Goal: Information Seeking & Learning: Learn about a topic

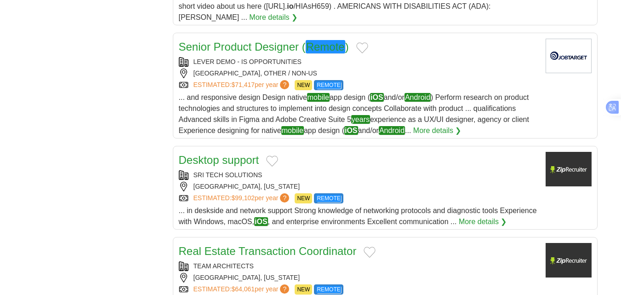
scroll to position [965, 0]
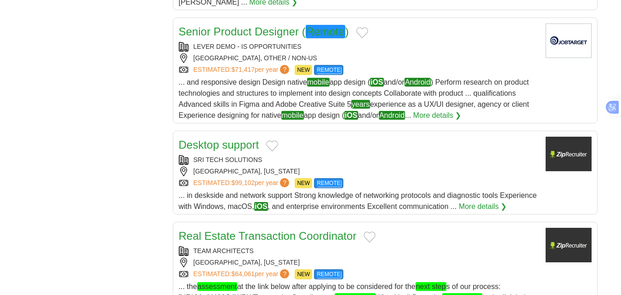
click at [247, 25] on link "Senior Product Designer ( Remote )" at bounding box center [264, 31] width 170 height 13
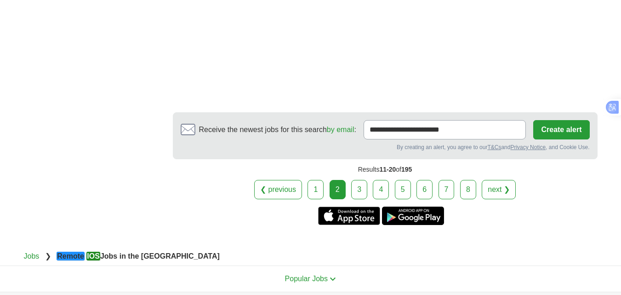
scroll to position [1517, 0]
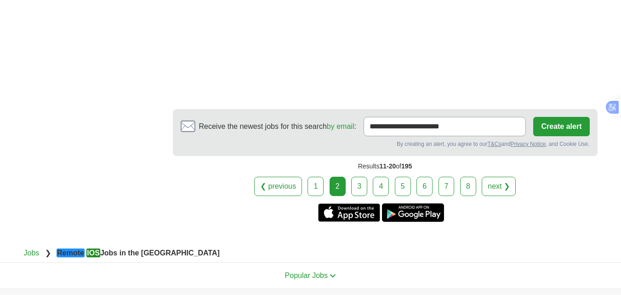
click at [360, 186] on link "3" at bounding box center [359, 186] width 16 height 19
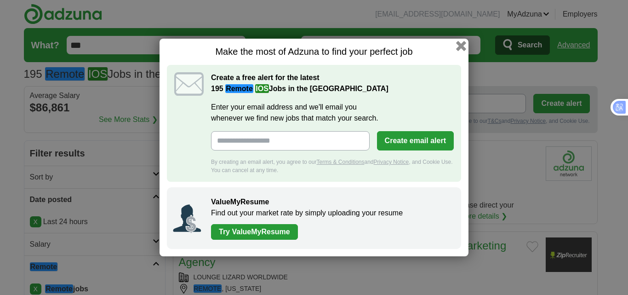
click at [460, 48] on button "button" at bounding box center [461, 46] width 10 height 10
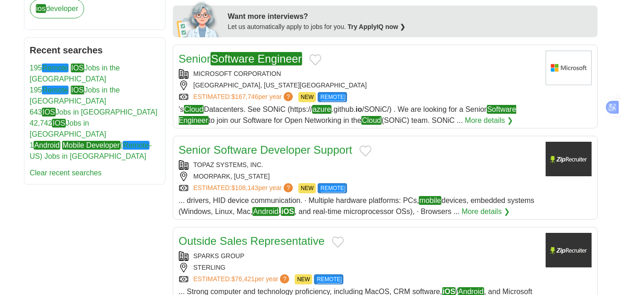
scroll to position [506, 0]
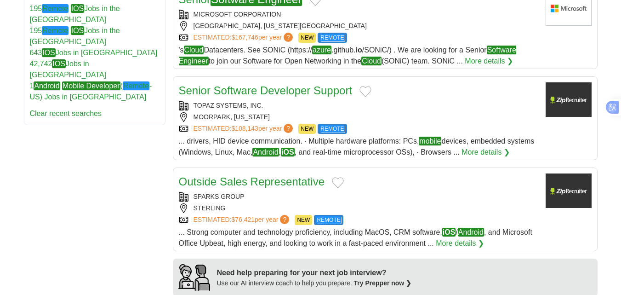
click at [278, 90] on link "Senior Software Developer Support" at bounding box center [266, 90] width 174 height 12
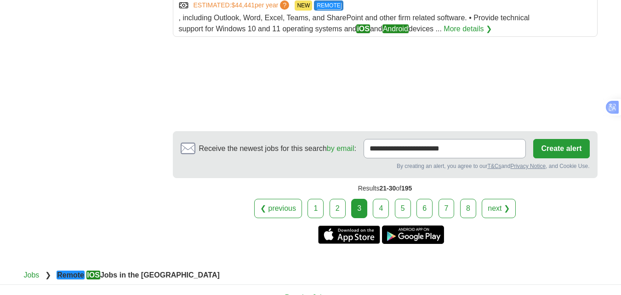
scroll to position [1149, 0]
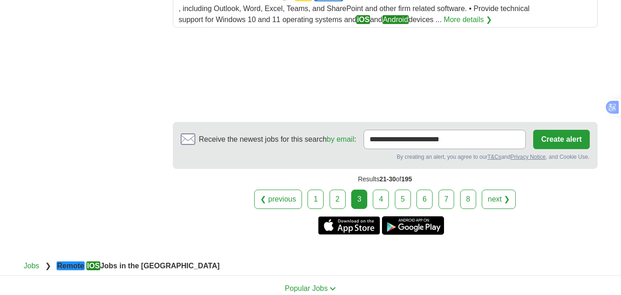
click at [381, 199] on link "4" at bounding box center [381, 198] width 16 height 19
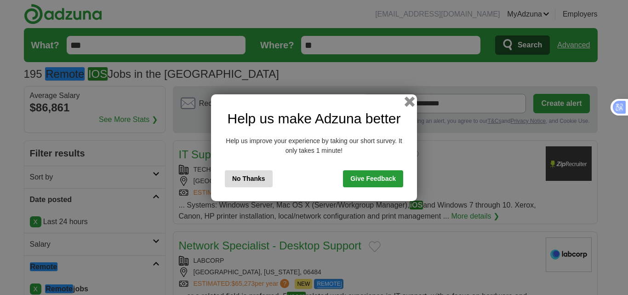
click at [406, 101] on button "button" at bounding box center [410, 101] width 10 height 10
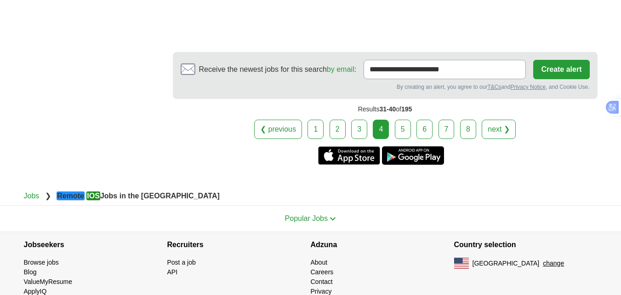
scroll to position [1241, 0]
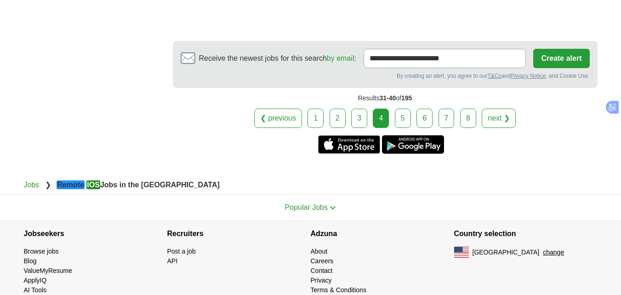
click at [400, 108] on link "5" at bounding box center [403, 117] width 16 height 19
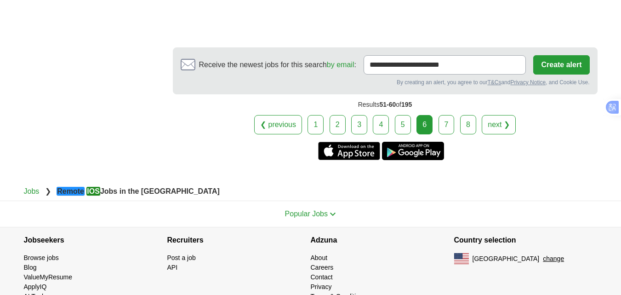
scroll to position [1318, 0]
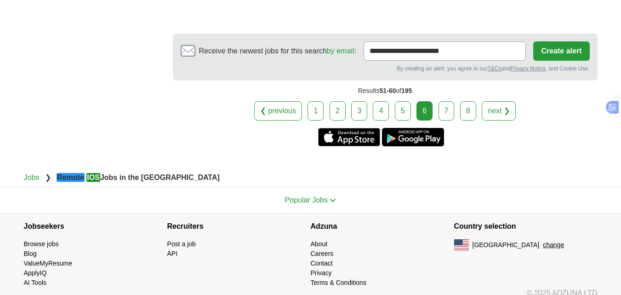
click at [439, 101] on link "7" at bounding box center [447, 110] width 16 height 19
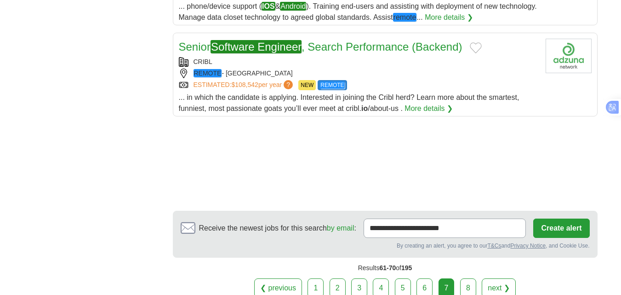
scroll to position [1103, 0]
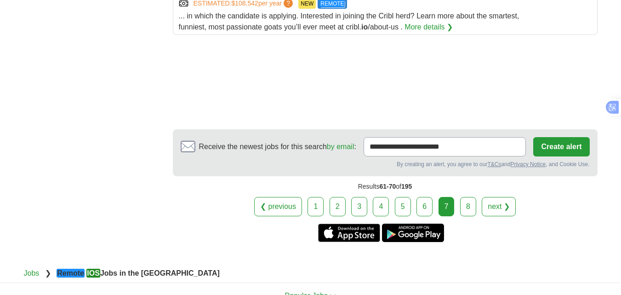
click at [468, 197] on link "8" at bounding box center [468, 206] width 16 height 19
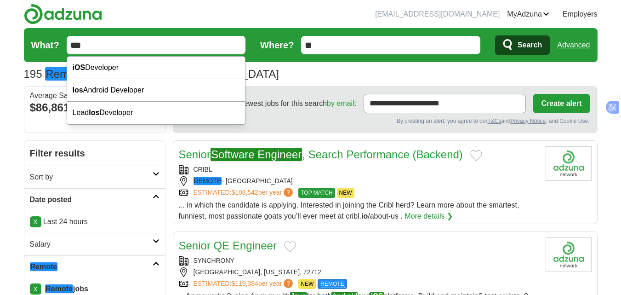
click at [105, 49] on input "***" at bounding box center [156, 45] width 179 height 18
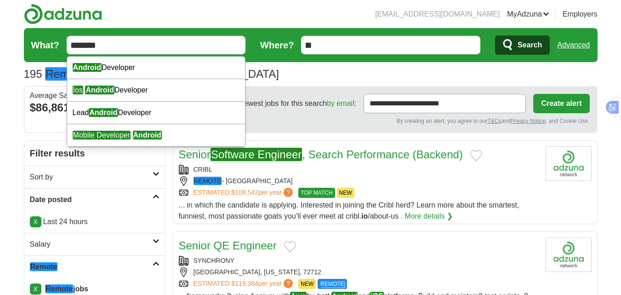
type input "*******"
click at [511, 46] on icon "submit" at bounding box center [507, 44] width 9 height 11
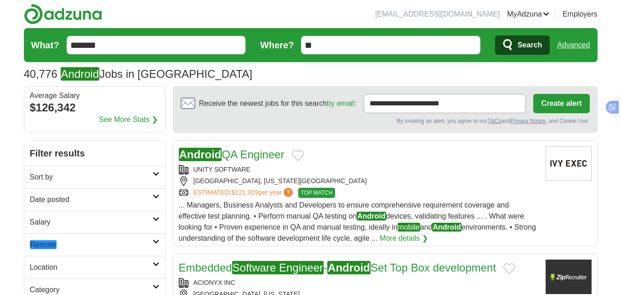
scroll to position [46, 0]
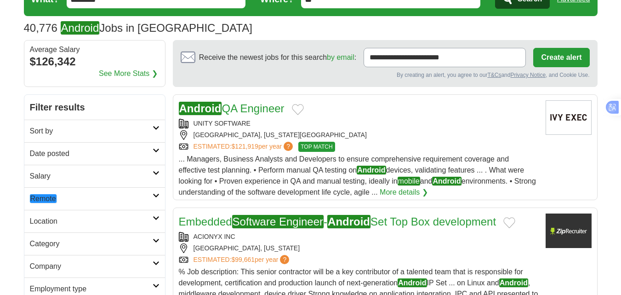
click at [149, 147] on link "Date posted" at bounding box center [94, 153] width 141 height 23
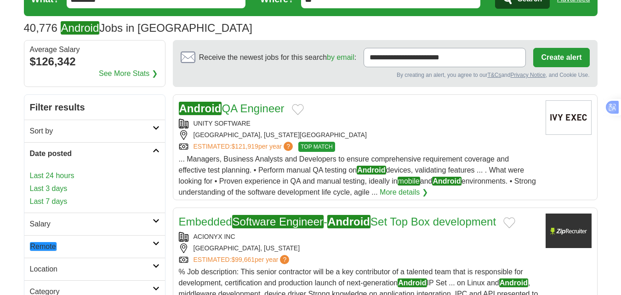
click at [60, 177] on link "Last 24 hours" at bounding box center [95, 175] width 130 height 11
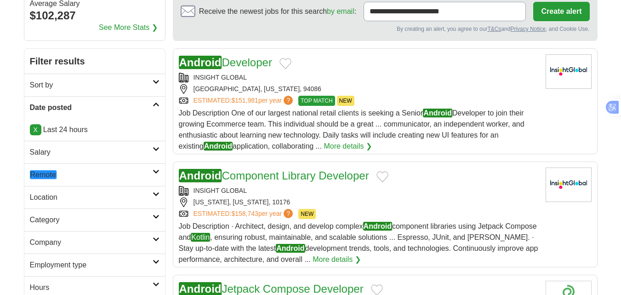
click at [49, 171] on em "Remote" at bounding box center [43, 174] width 27 height 9
click at [54, 195] on em "Remote" at bounding box center [43, 196] width 27 height 9
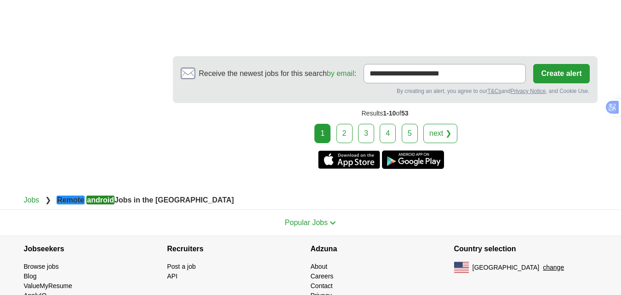
scroll to position [1793, 0]
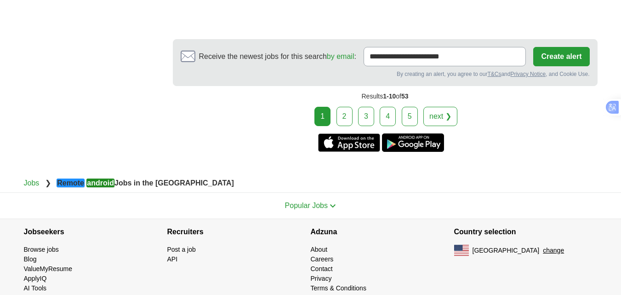
click at [349, 125] on link "2" at bounding box center [345, 116] width 16 height 19
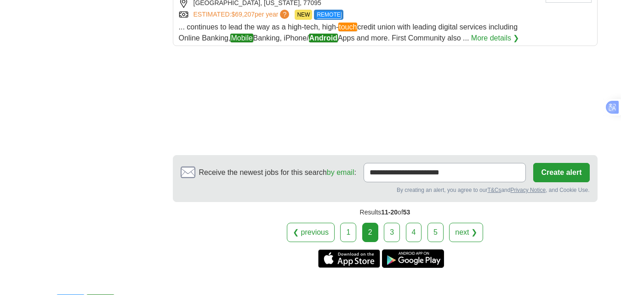
scroll to position [1195, 0]
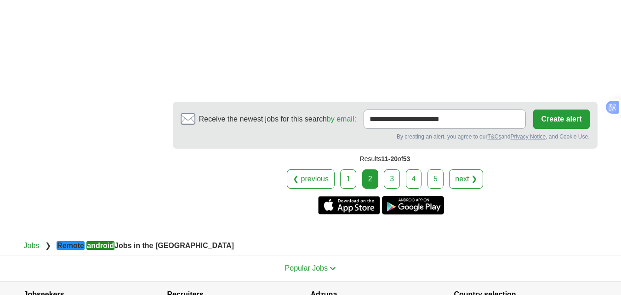
click at [388, 171] on link "3" at bounding box center [392, 178] width 16 height 19
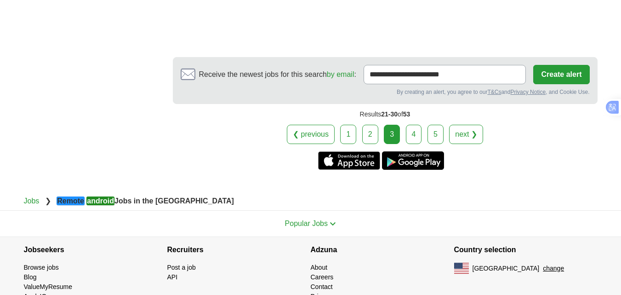
scroll to position [1241, 0]
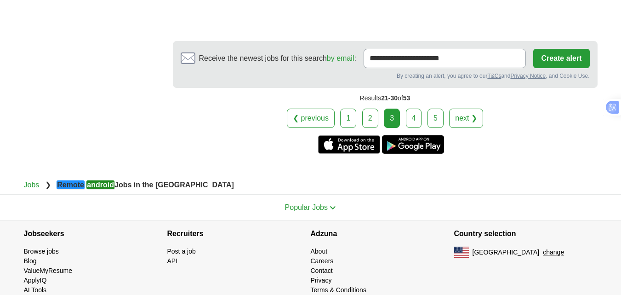
click at [410, 111] on link "4" at bounding box center [414, 117] width 16 height 19
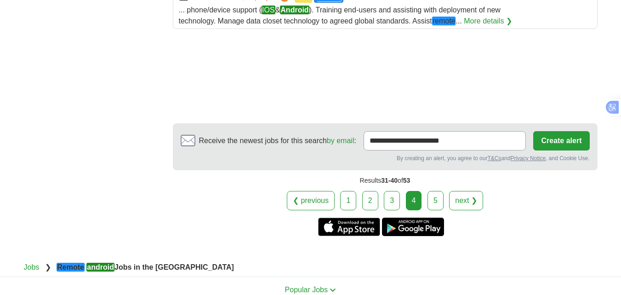
scroll to position [1149, 0]
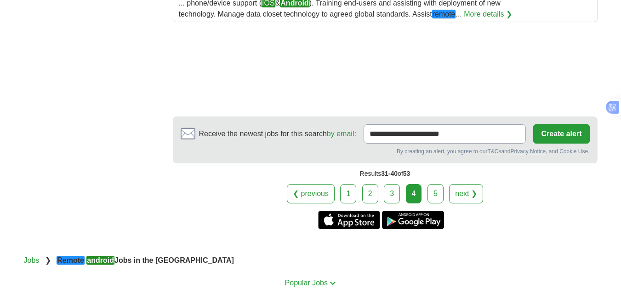
click at [432, 191] on link "5" at bounding box center [436, 193] width 16 height 19
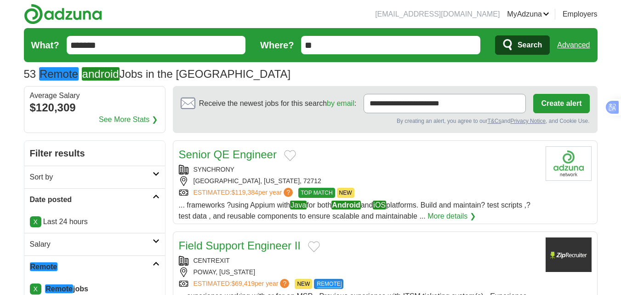
click at [144, 59] on form "What? ******* Where? ** Search Advanced" at bounding box center [311, 45] width 574 height 34
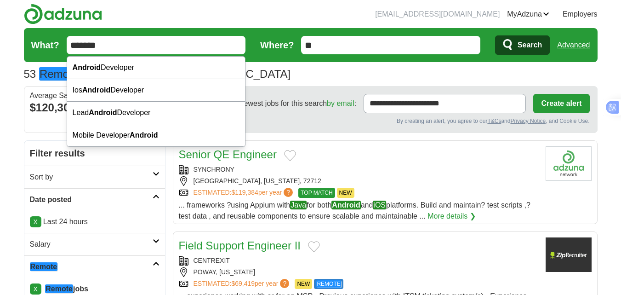
click at [138, 54] on input "*******" at bounding box center [156, 45] width 179 height 18
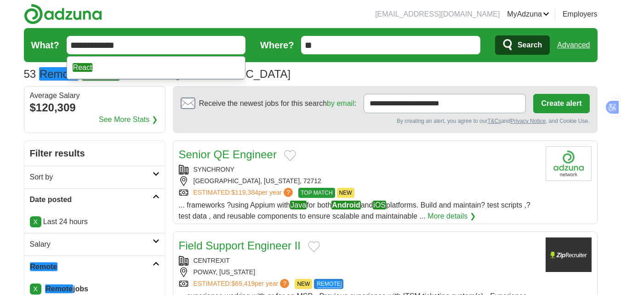
type input "**********"
click at [498, 45] on button "Search" at bounding box center [522, 44] width 55 height 19
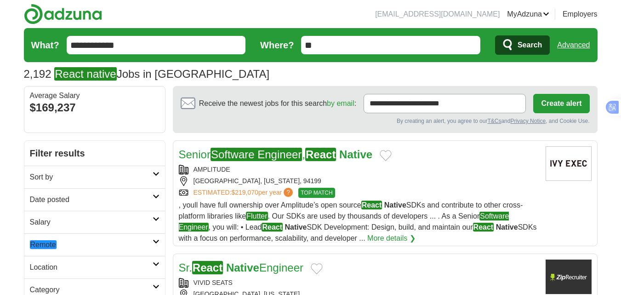
click at [69, 195] on h2 "Date posted" at bounding box center [91, 199] width 123 height 11
click at [60, 221] on link "Last 24 hours" at bounding box center [95, 221] width 130 height 11
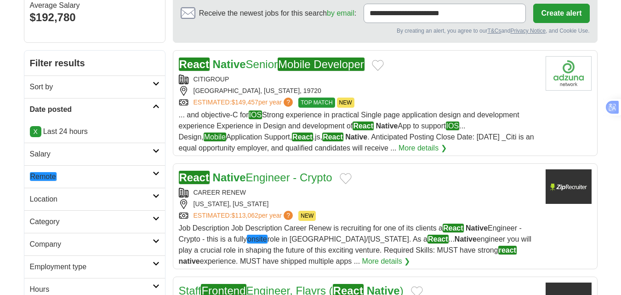
scroll to position [92, 0]
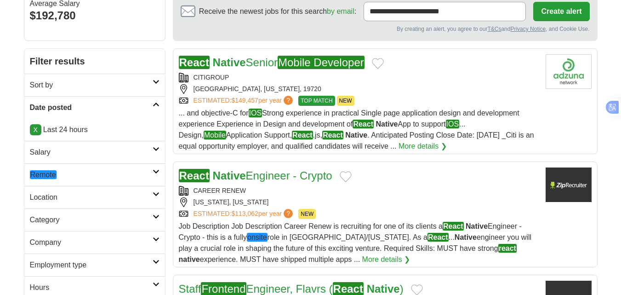
click at [50, 175] on em "Remote" at bounding box center [43, 174] width 27 height 9
click at [51, 195] on em "Remote" at bounding box center [43, 196] width 27 height 9
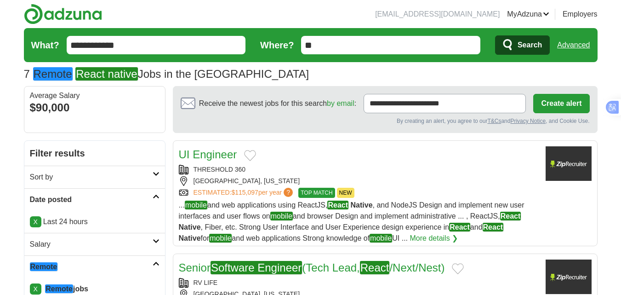
click at [124, 49] on input "**********" at bounding box center [156, 45] width 179 height 18
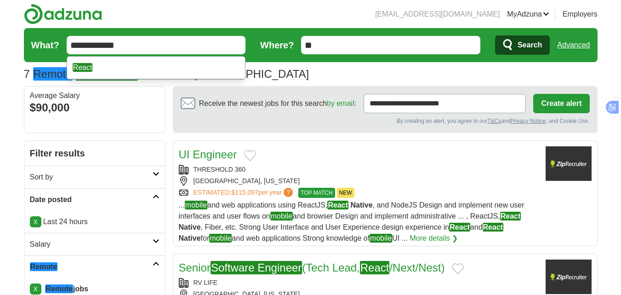
click at [124, 49] on input "**********" at bounding box center [156, 45] width 179 height 18
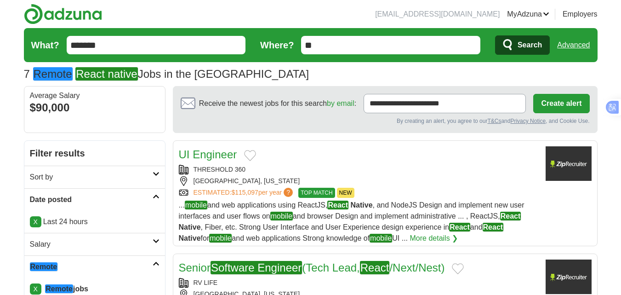
type input "*******"
click at [513, 48] on icon "submit" at bounding box center [508, 45] width 11 height 13
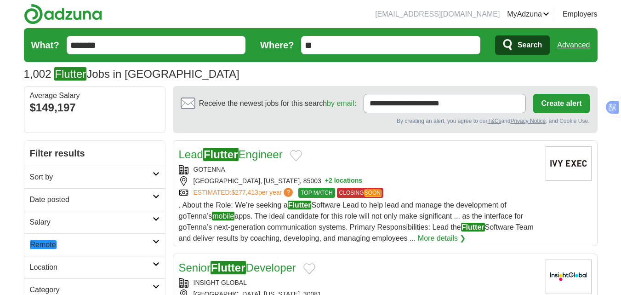
scroll to position [46, 0]
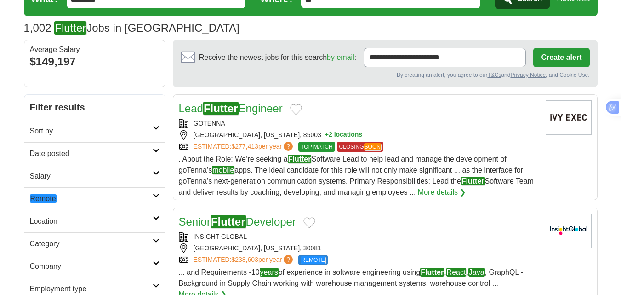
click at [78, 149] on h2 "Date posted" at bounding box center [91, 153] width 123 height 11
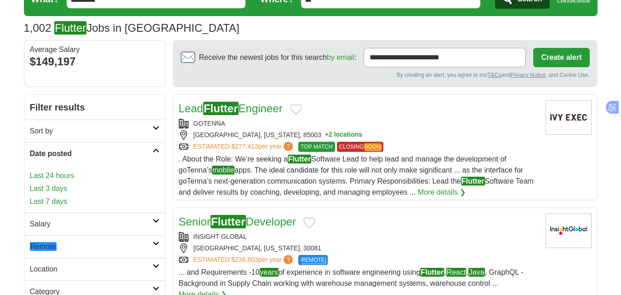
click at [57, 174] on link "Last 24 hours" at bounding box center [95, 175] width 130 height 11
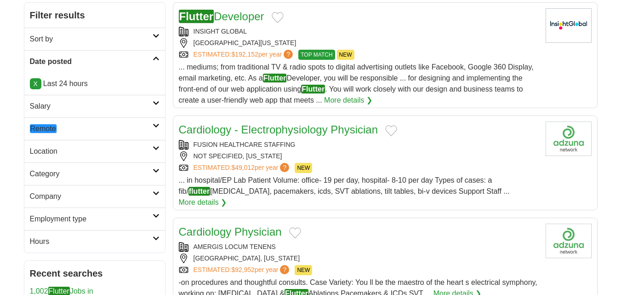
scroll to position [138, 0]
click at [46, 129] on em "Remote" at bounding box center [43, 128] width 27 height 9
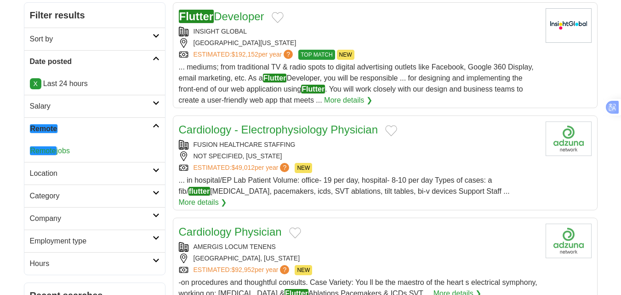
click at [51, 151] on em "Remote" at bounding box center [43, 150] width 27 height 9
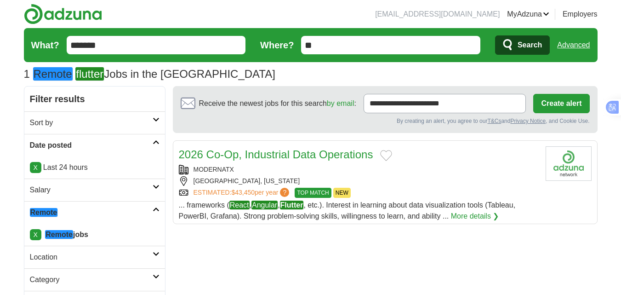
click at [114, 47] on input "*******" at bounding box center [156, 45] width 179 height 18
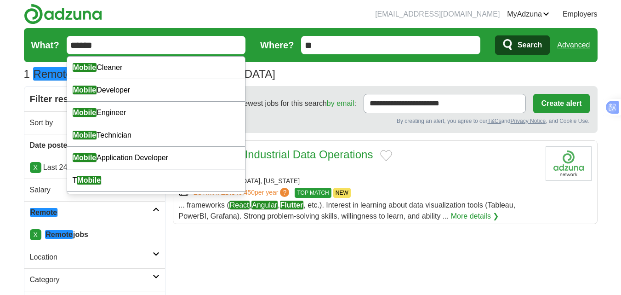
type input "******"
click at [521, 47] on span "Search" at bounding box center [530, 45] width 24 height 18
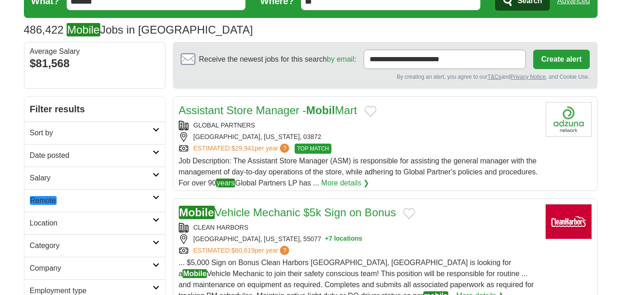
scroll to position [46, 0]
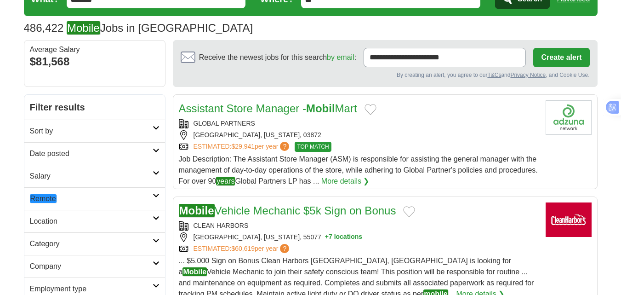
click at [63, 155] on h2 "Date posted" at bounding box center [91, 153] width 123 height 11
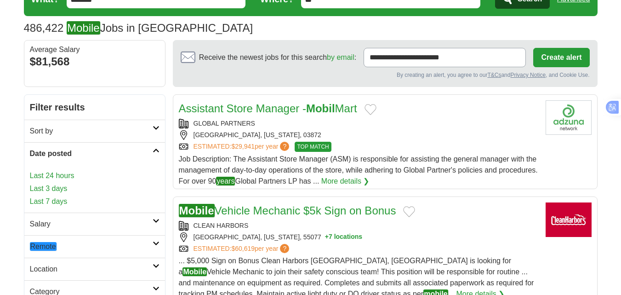
click at [57, 172] on link "Last 24 hours" at bounding box center [95, 175] width 130 height 11
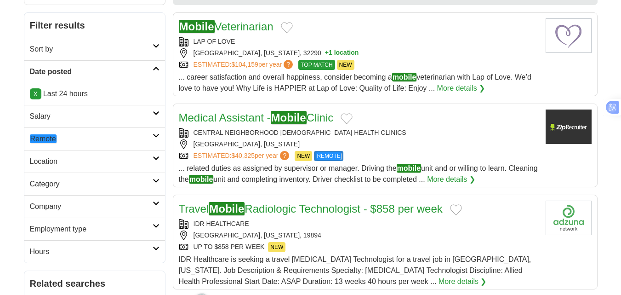
scroll to position [138, 0]
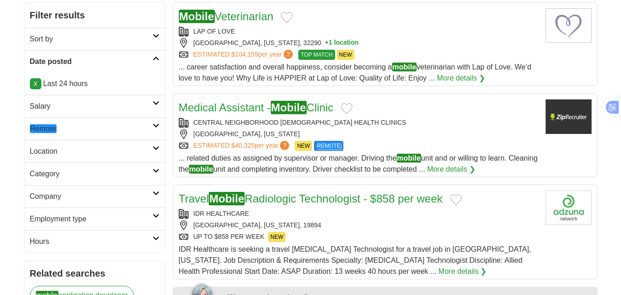
click at [49, 135] on link "Remote" at bounding box center [94, 128] width 141 height 23
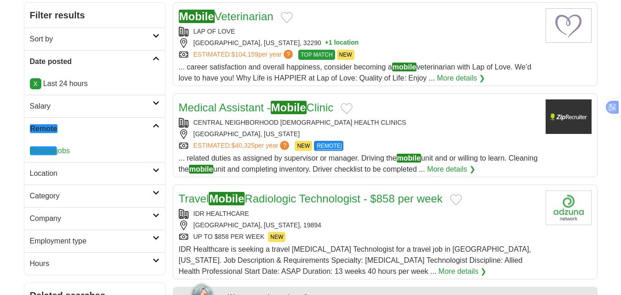
click at [51, 149] on em "Remote" at bounding box center [43, 150] width 27 height 9
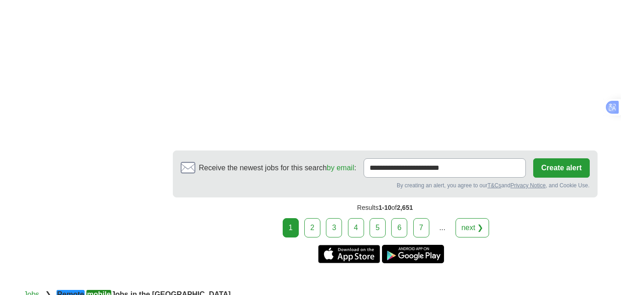
scroll to position [1701, 0]
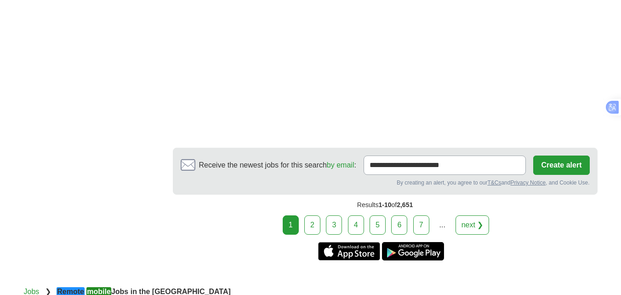
click at [313, 215] on link "2" at bounding box center [312, 224] width 16 height 19
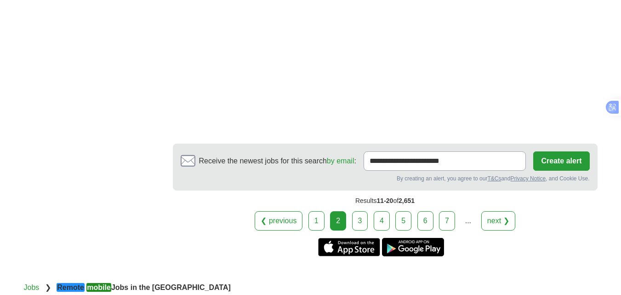
scroll to position [1609, 0]
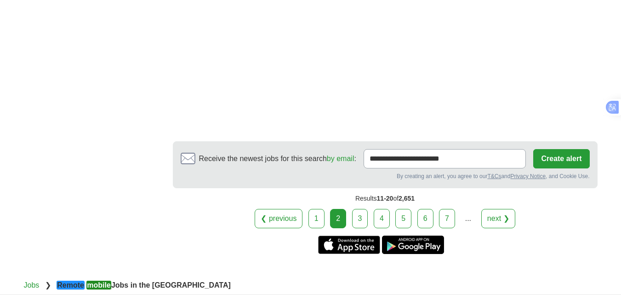
click at [363, 209] on link "3" at bounding box center [360, 218] width 16 height 19
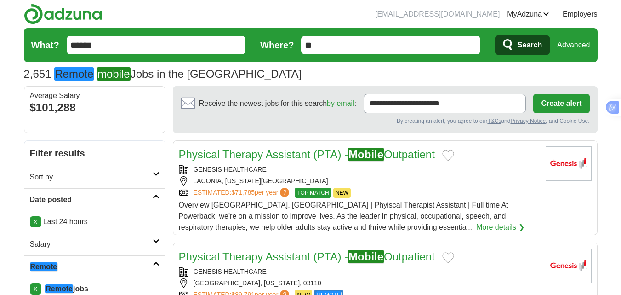
click at [101, 48] on input "******" at bounding box center [156, 45] width 179 height 18
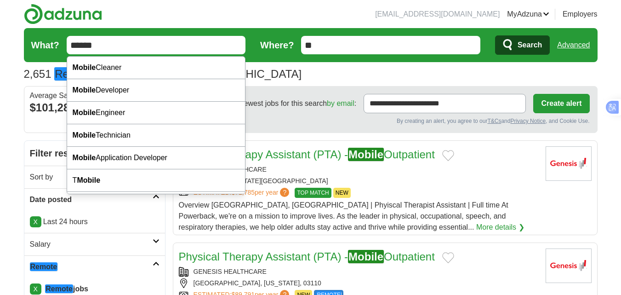
click at [101, 48] on input "******" at bounding box center [156, 45] width 179 height 18
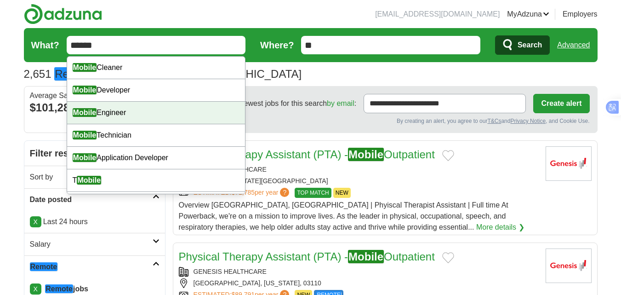
click at [115, 107] on div "Mobile Engineer" at bounding box center [156, 113] width 178 height 23
type input "**********"
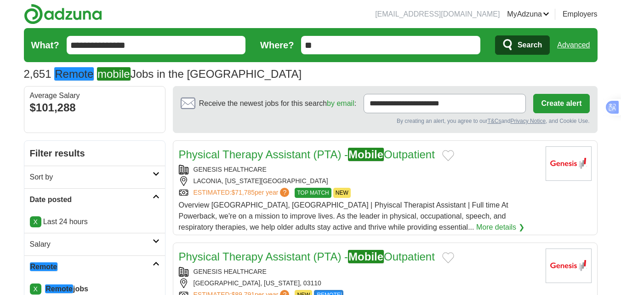
click at [518, 41] on span "Search" at bounding box center [530, 45] width 24 height 18
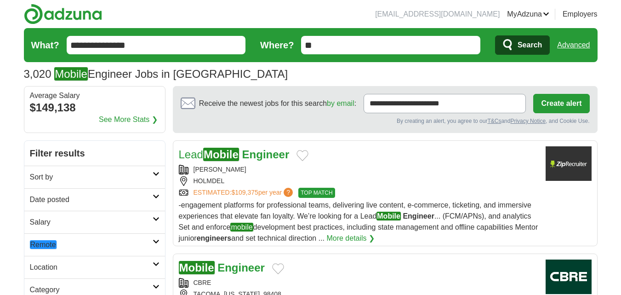
click at [61, 199] on h2 "Date posted" at bounding box center [91, 199] width 123 height 11
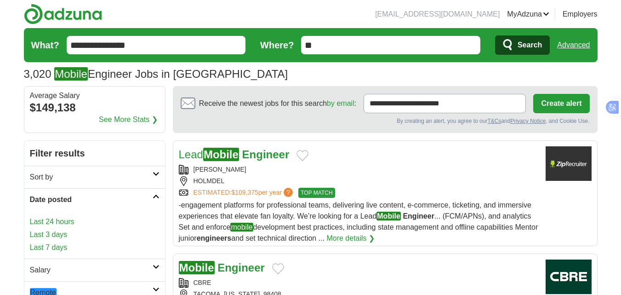
click at [55, 220] on link "Last 24 hours" at bounding box center [95, 221] width 130 height 11
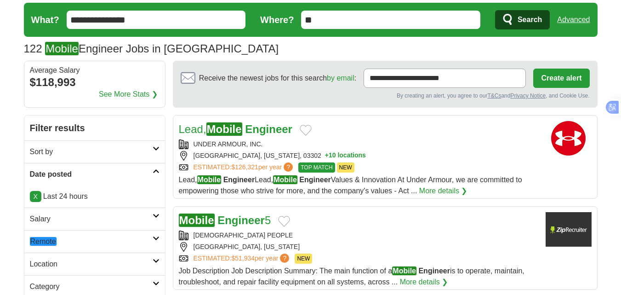
scroll to position [92, 0]
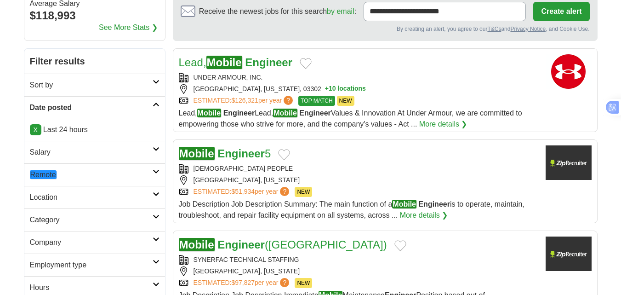
click at [49, 168] on link "Remote" at bounding box center [94, 174] width 141 height 23
click at [47, 195] on em "Remote" at bounding box center [43, 196] width 27 height 9
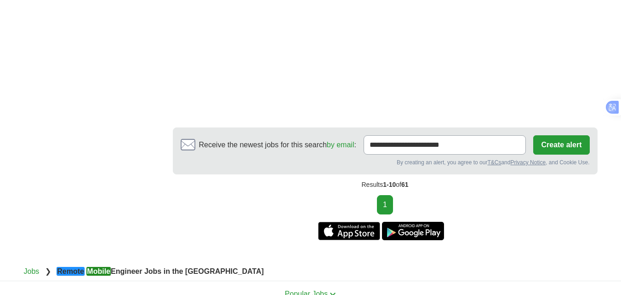
scroll to position [1379, 0]
